Goal: Task Accomplishment & Management: Manage account settings

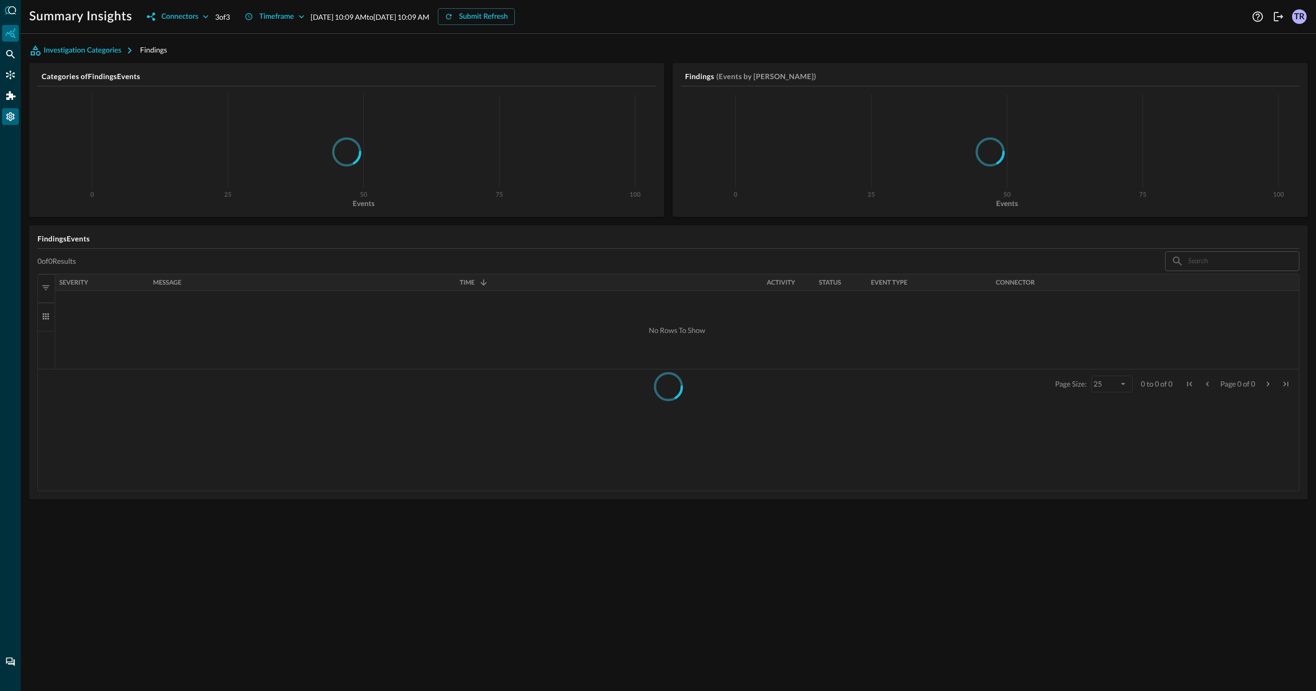
click at [9, 118] on icon "Settings" at bounding box center [10, 116] width 10 height 10
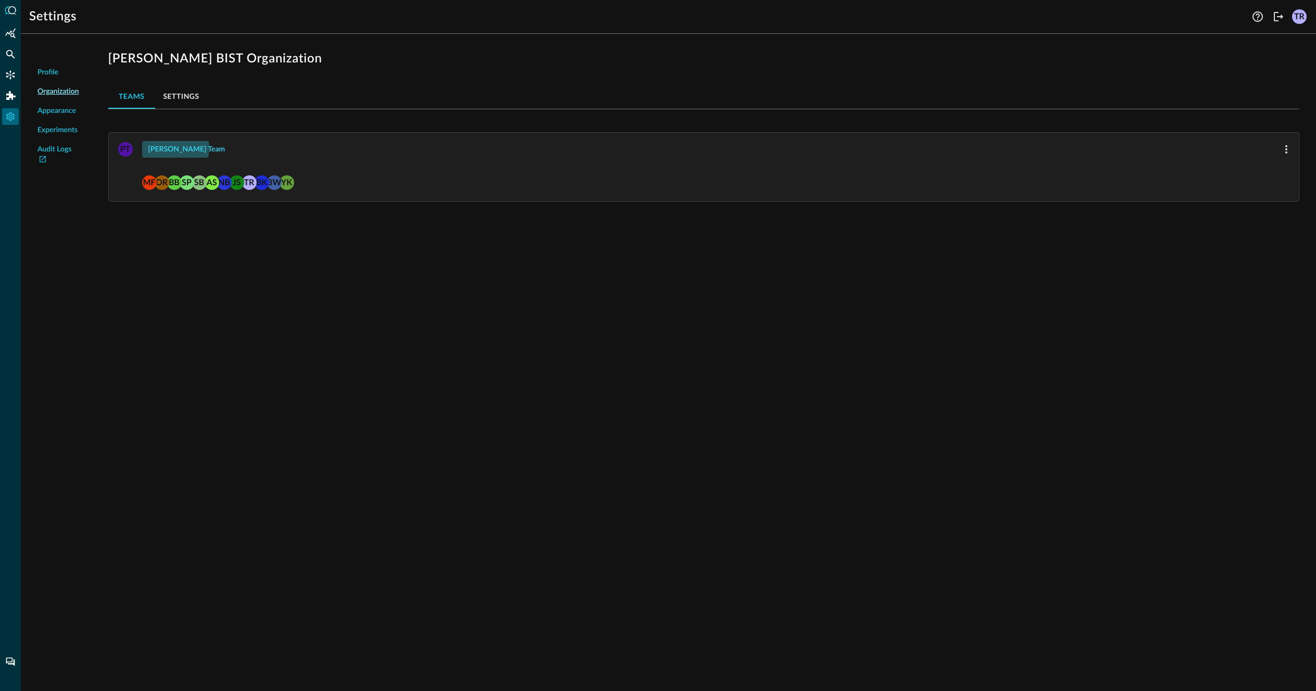
click at [175, 148] on div "[PERSON_NAME] Team" at bounding box center [186, 149] width 77 height 13
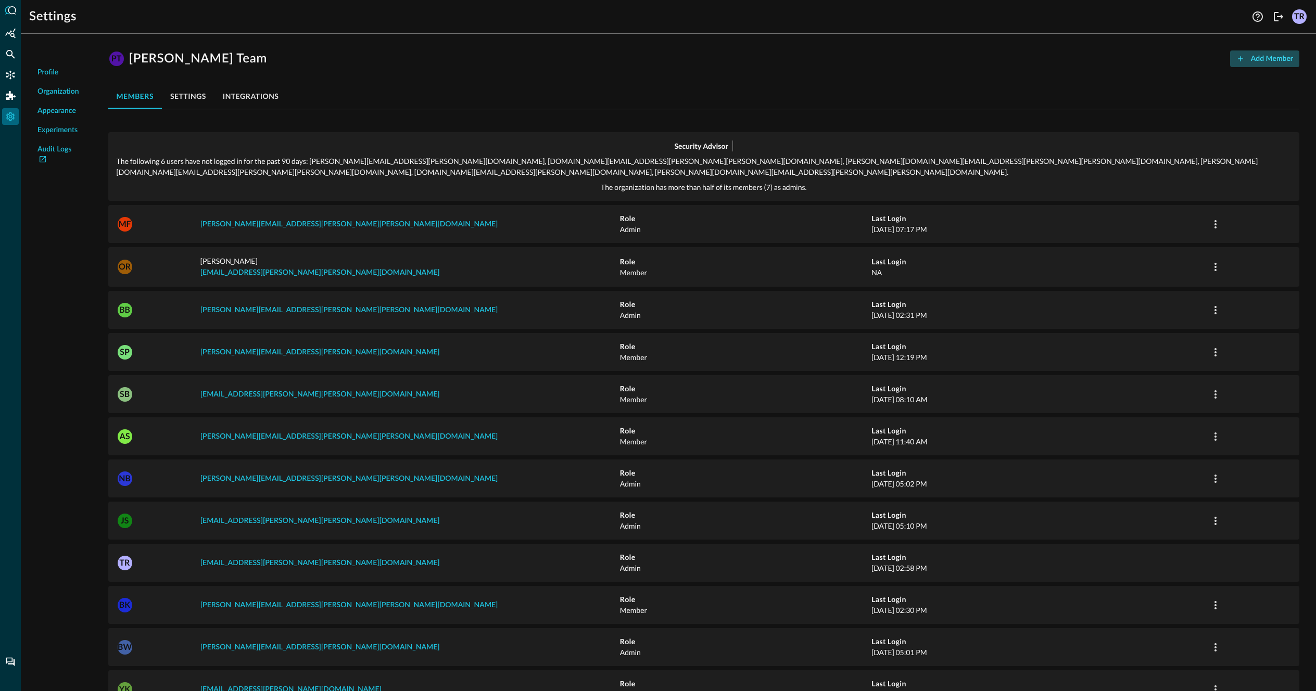
click at [1252, 62] on div "Add Member" at bounding box center [1272, 59] width 42 height 13
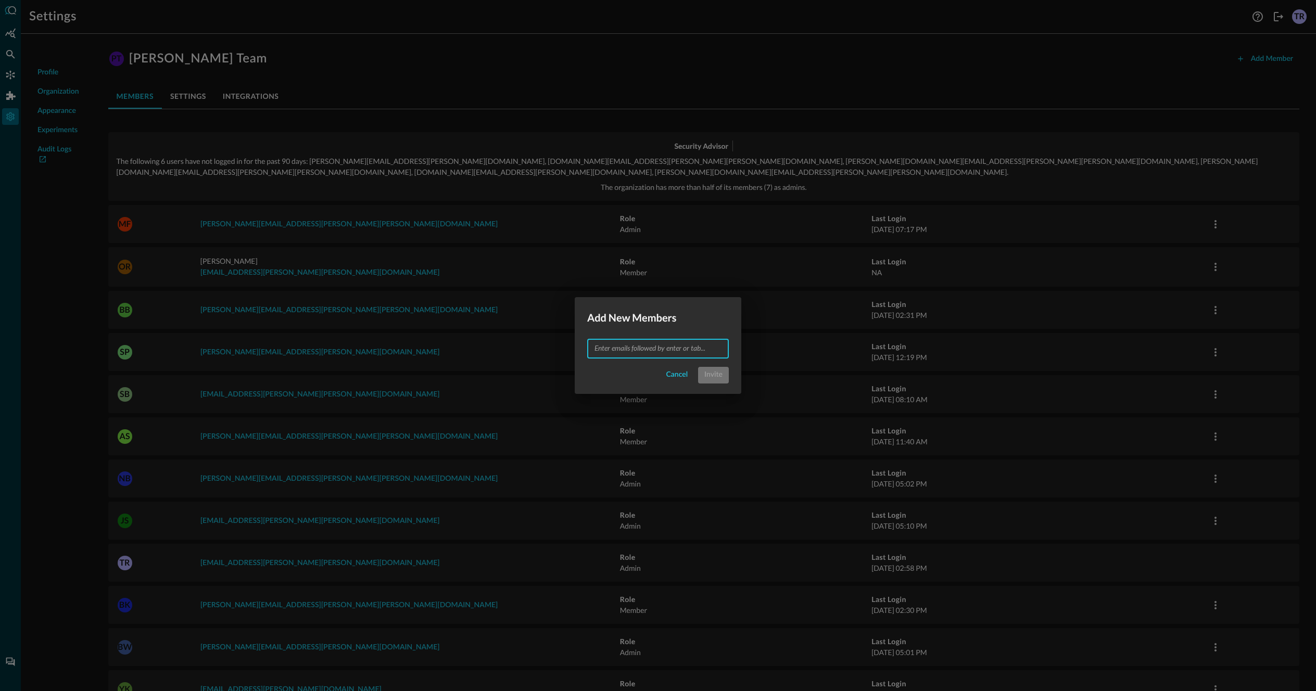
click at [681, 348] on input "text" at bounding box center [657, 348] width 134 height 13
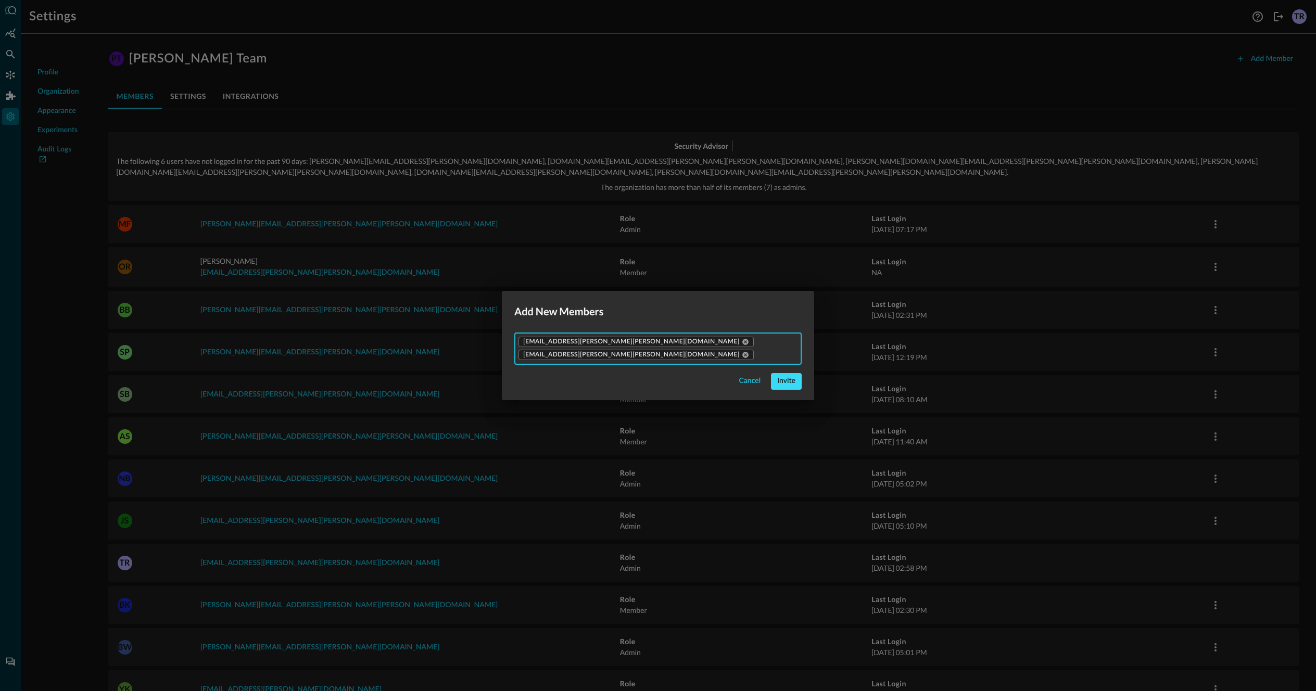
click at [777, 377] on div "Invite" at bounding box center [786, 381] width 18 height 13
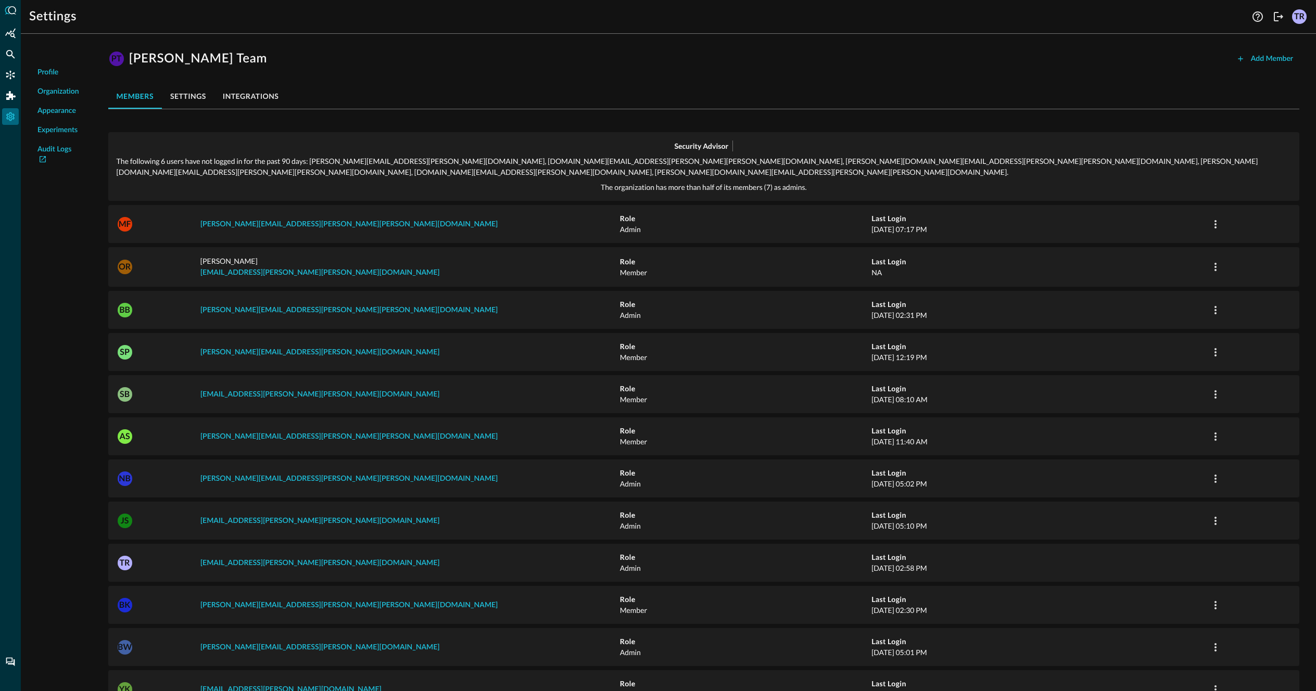
click at [1300, 16] on div "TR" at bounding box center [1299, 16] width 15 height 15
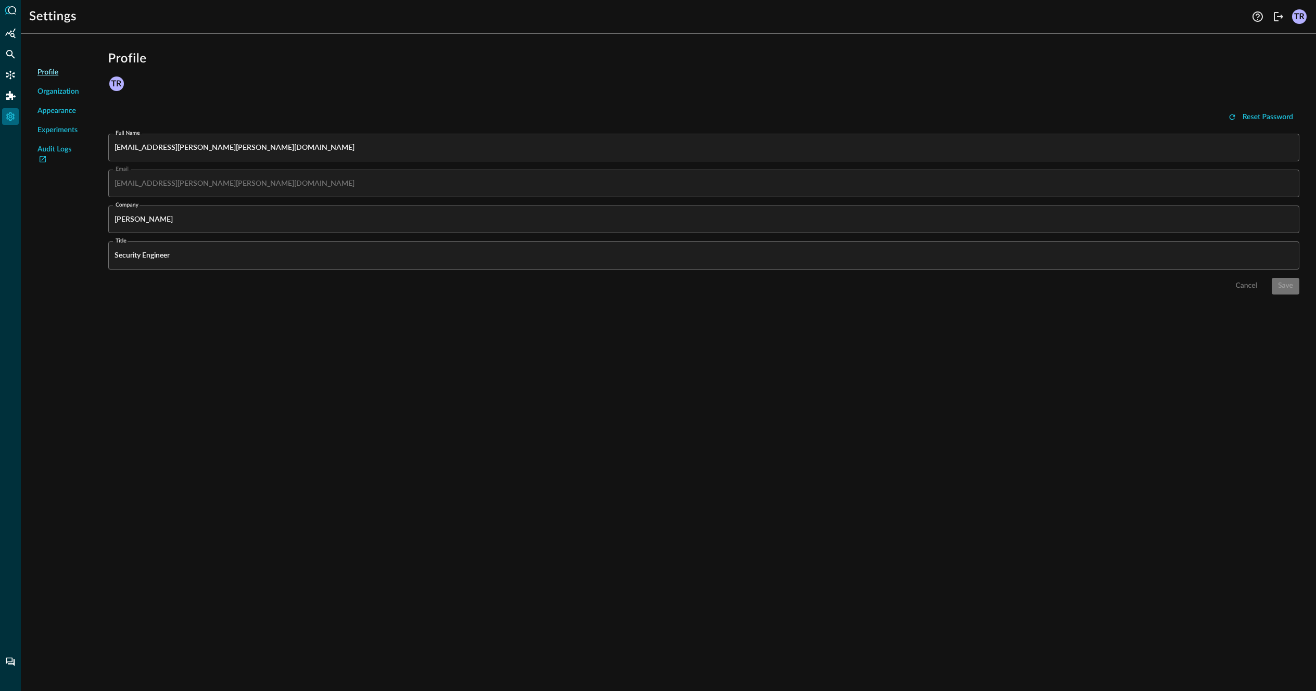
click at [1300, 16] on div "TR" at bounding box center [1299, 16] width 15 height 15
click at [49, 76] on span "Profile" at bounding box center [47, 72] width 21 height 11
click at [1287, 86] on div "Profile TR" at bounding box center [703, 71] width 1191 height 42
click at [1296, 14] on div "TR" at bounding box center [1299, 16] width 15 height 15
click at [1300, 21] on div "TR" at bounding box center [1299, 16] width 15 height 15
